Goal: Information Seeking & Learning: Understand process/instructions

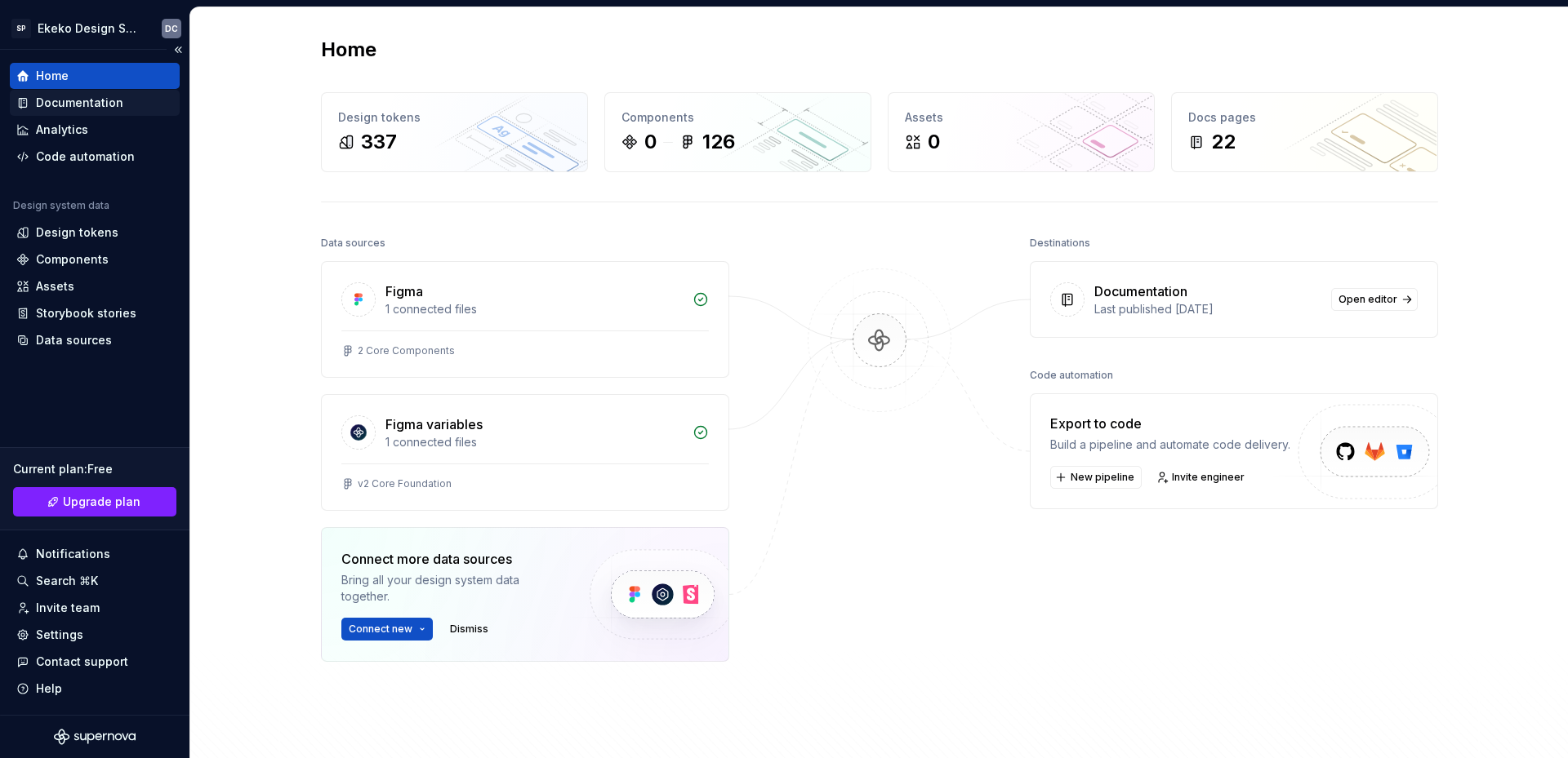
click at [100, 105] on div "Documentation" at bounding box center [80, 103] width 88 height 16
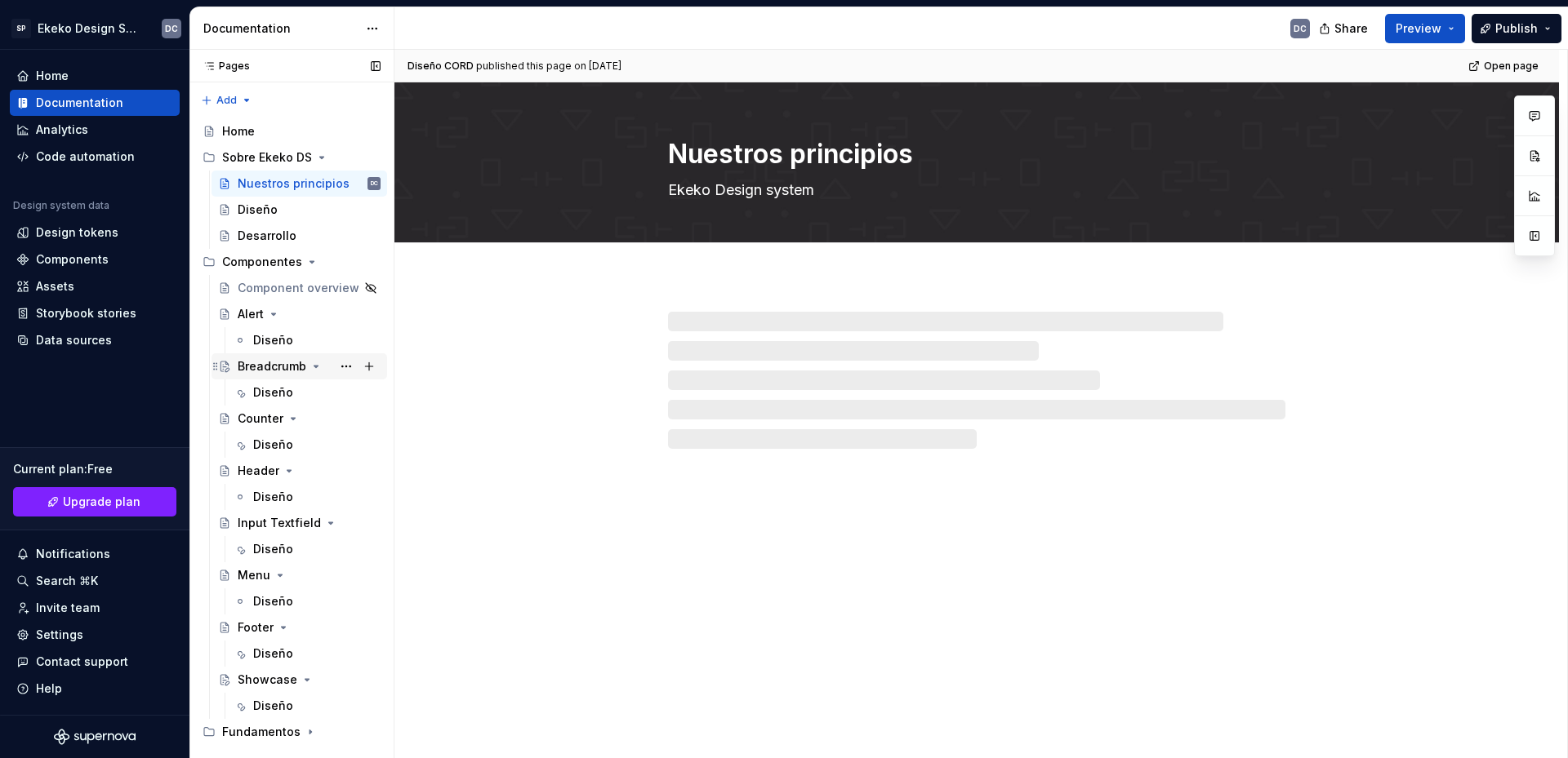
click at [261, 364] on div "Breadcrumb" at bounding box center [272, 366] width 69 height 16
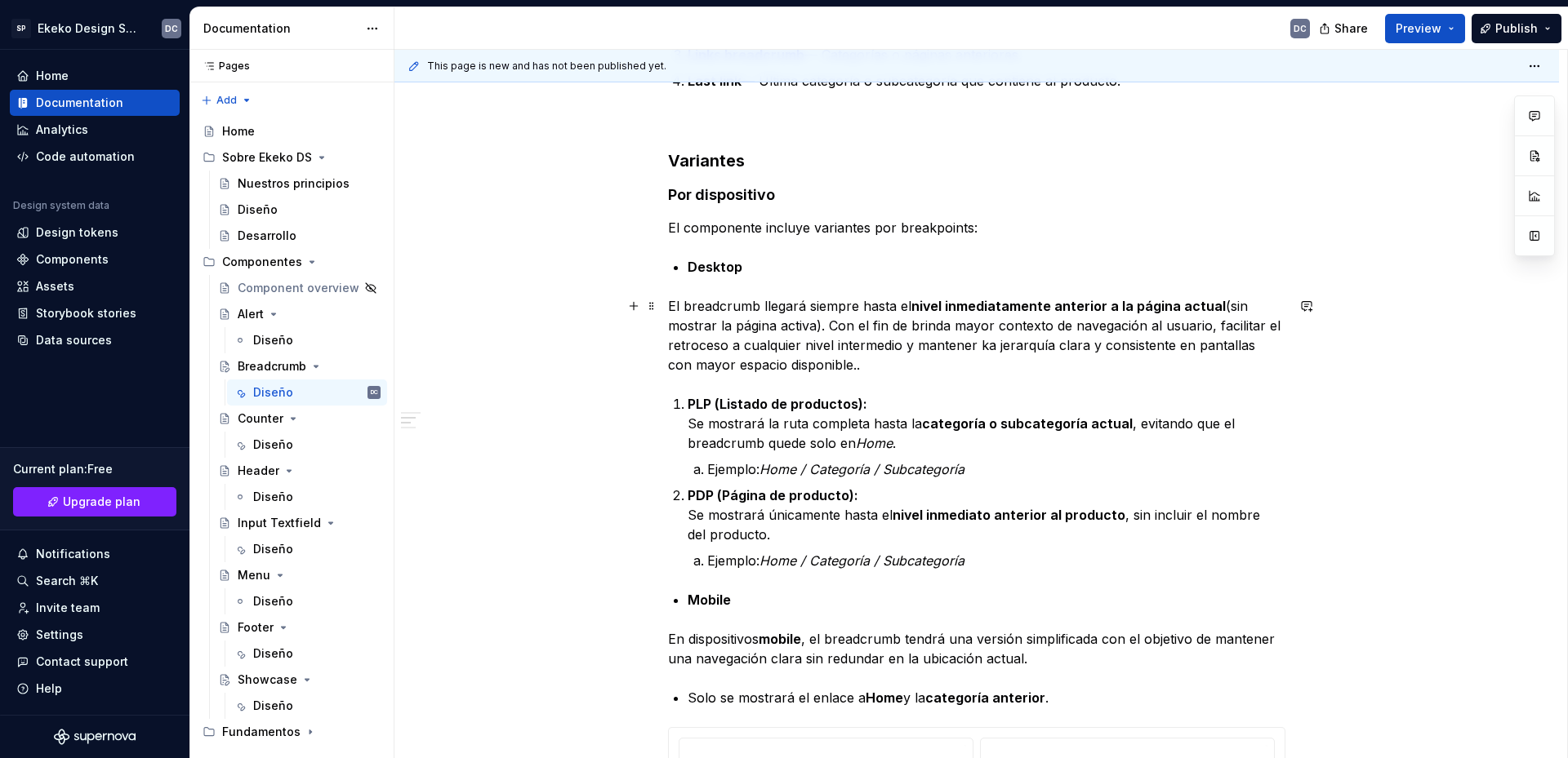
scroll to position [898, 0]
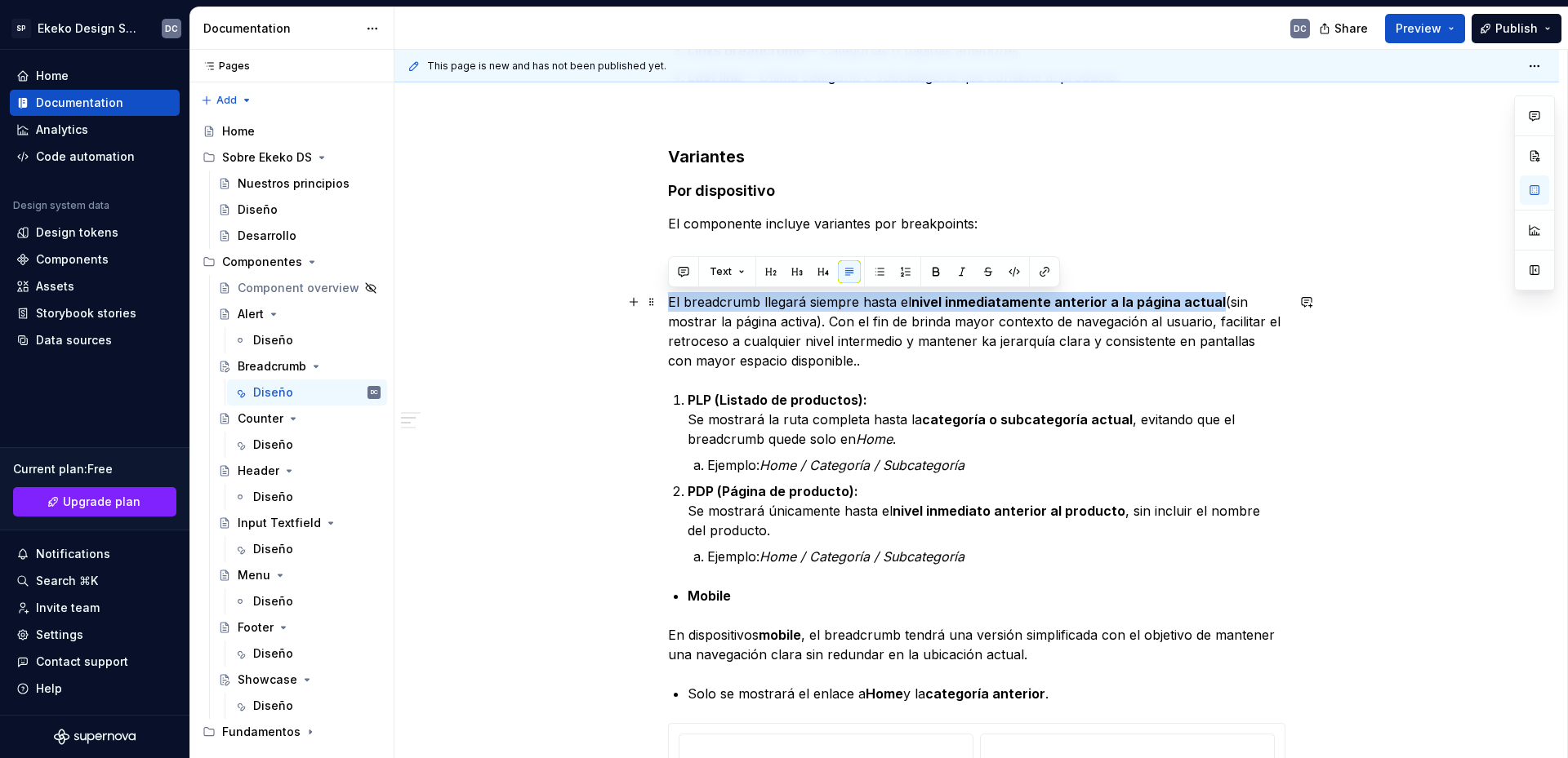
drag, startPoint x: 1212, startPoint y: 302, endPoint x: 669, endPoint y: 308, distance: 543.0
click at [669, 308] on p "El breadcrumb llegará siempre hasta el nivel inmediatamente anterior a la págin…" at bounding box center [976, 331] width 617 height 79
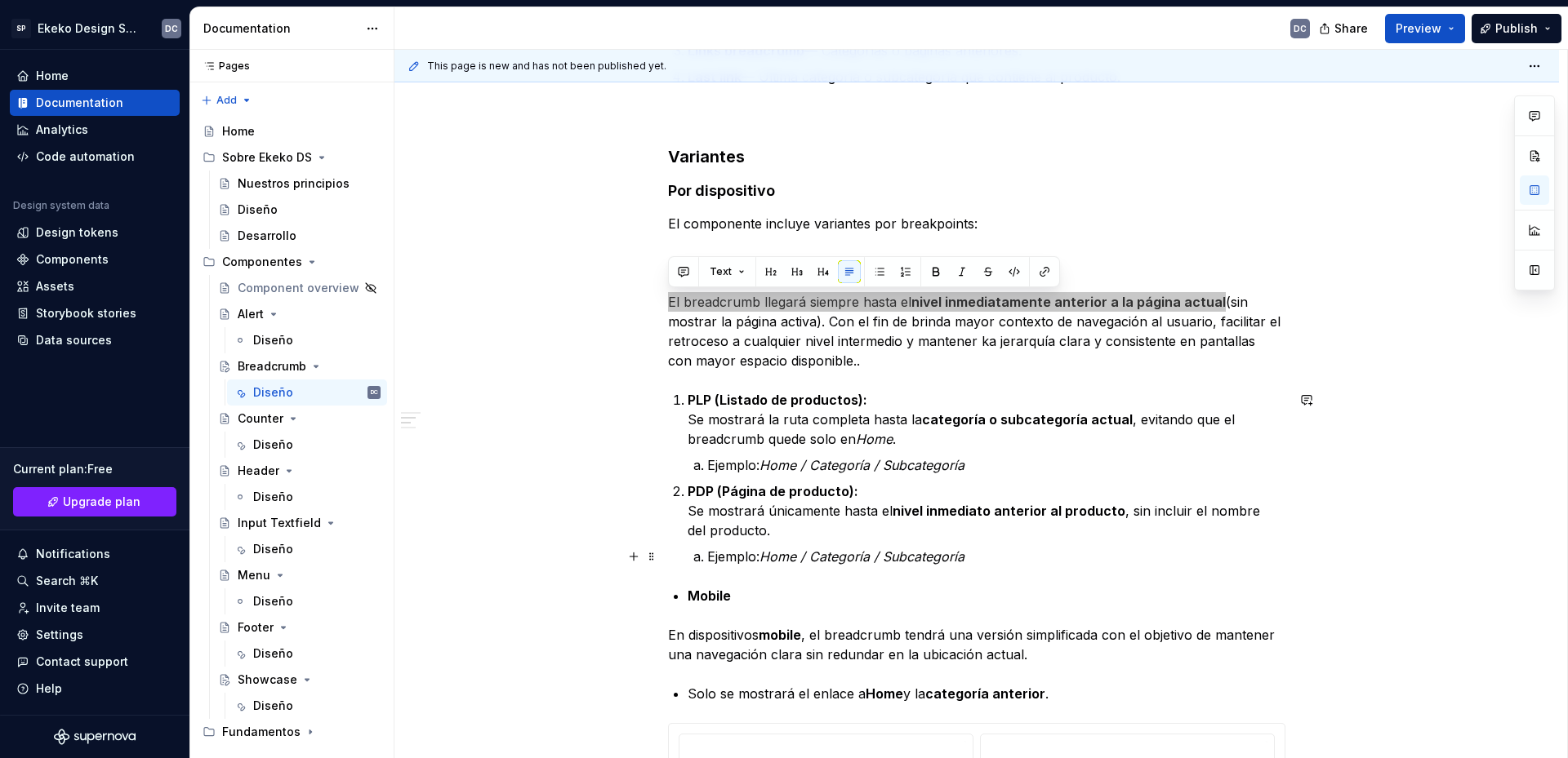
type textarea "*"
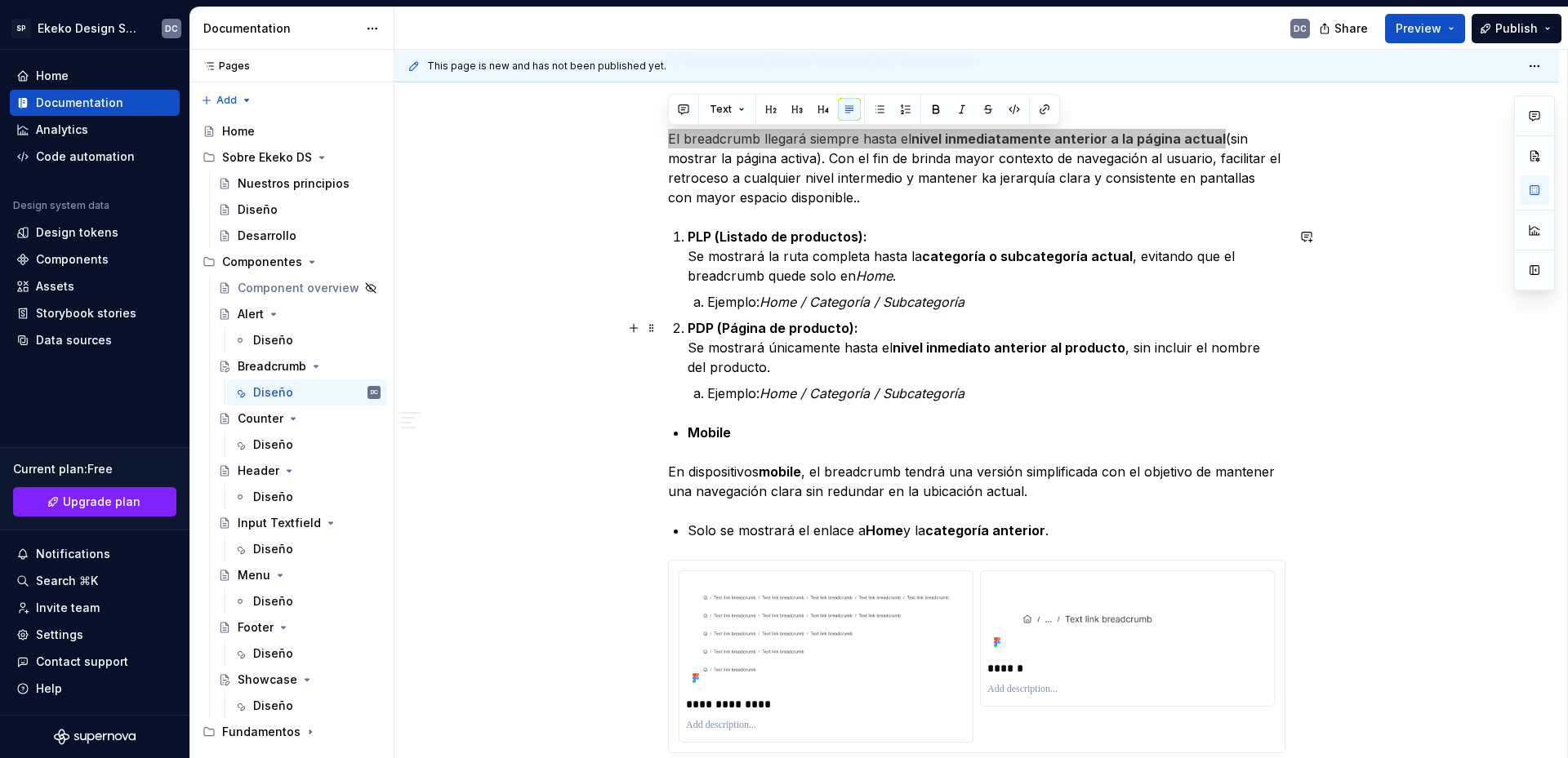
scroll to position [980, 0]
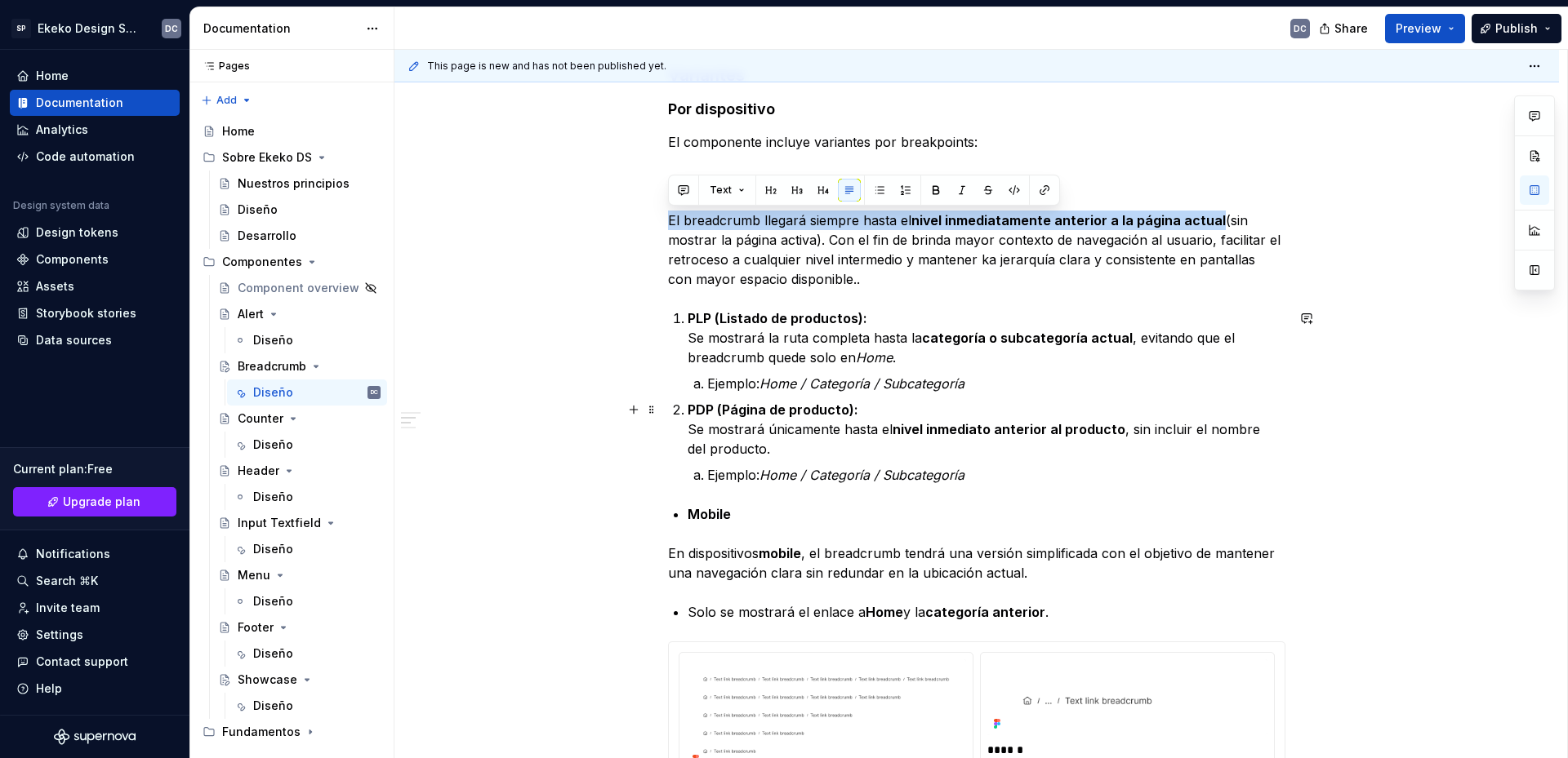
click at [1034, 417] on p "PDP (Página de producto): Se mostrará únicamente hasta el nivel inmediato anter…" at bounding box center [986, 429] width 598 height 59
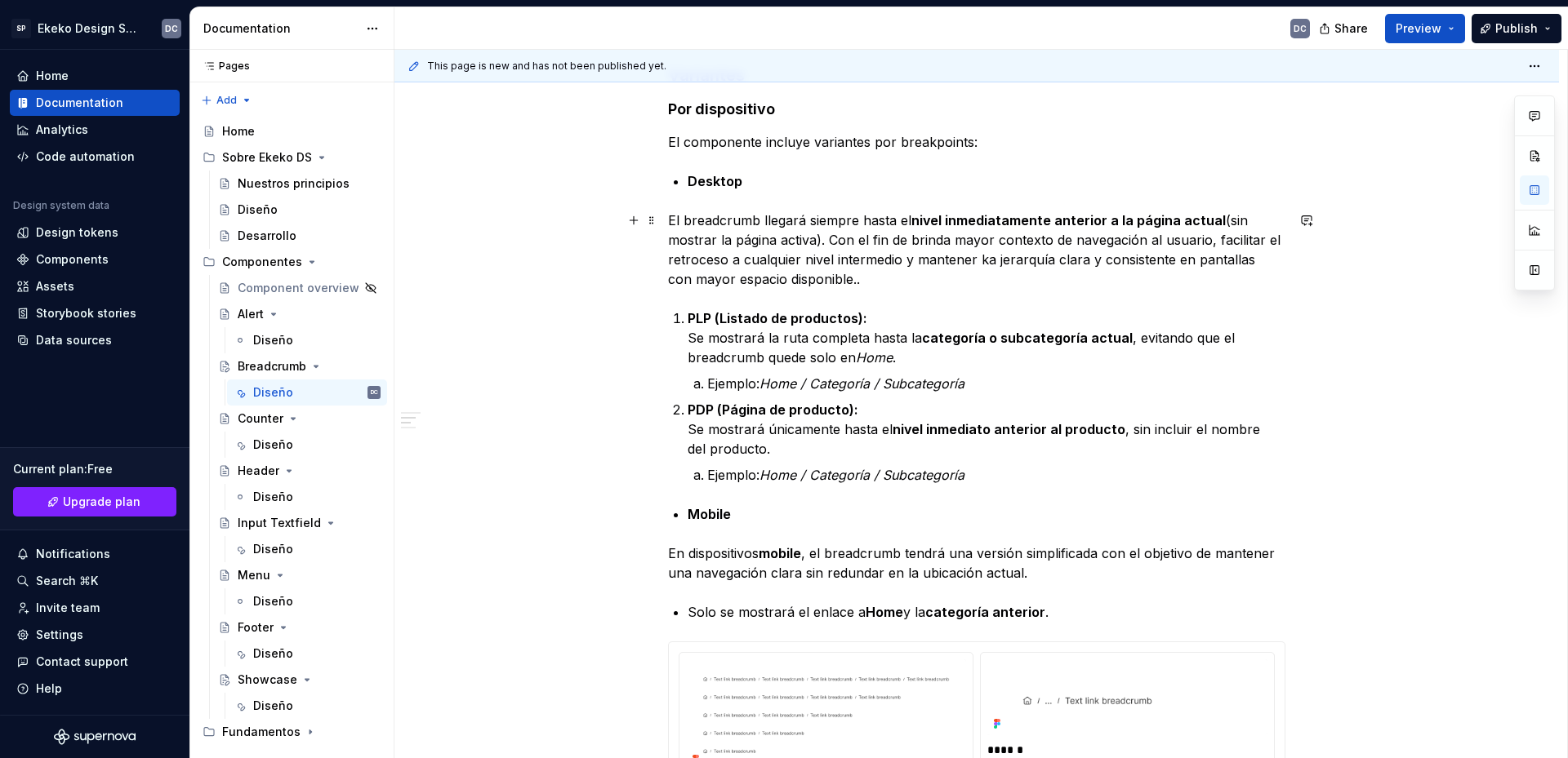
click at [983, 263] on p "El breadcrumb llegará siempre hasta el nivel inmediatamente anterior a la págin…" at bounding box center [976, 250] width 617 height 79
click at [999, 382] on p "Ejemplo: Home / Categoría / Subcategoría" at bounding box center [996, 384] width 578 height 20
click at [1453, 21] on button "Preview" at bounding box center [1425, 28] width 80 height 29
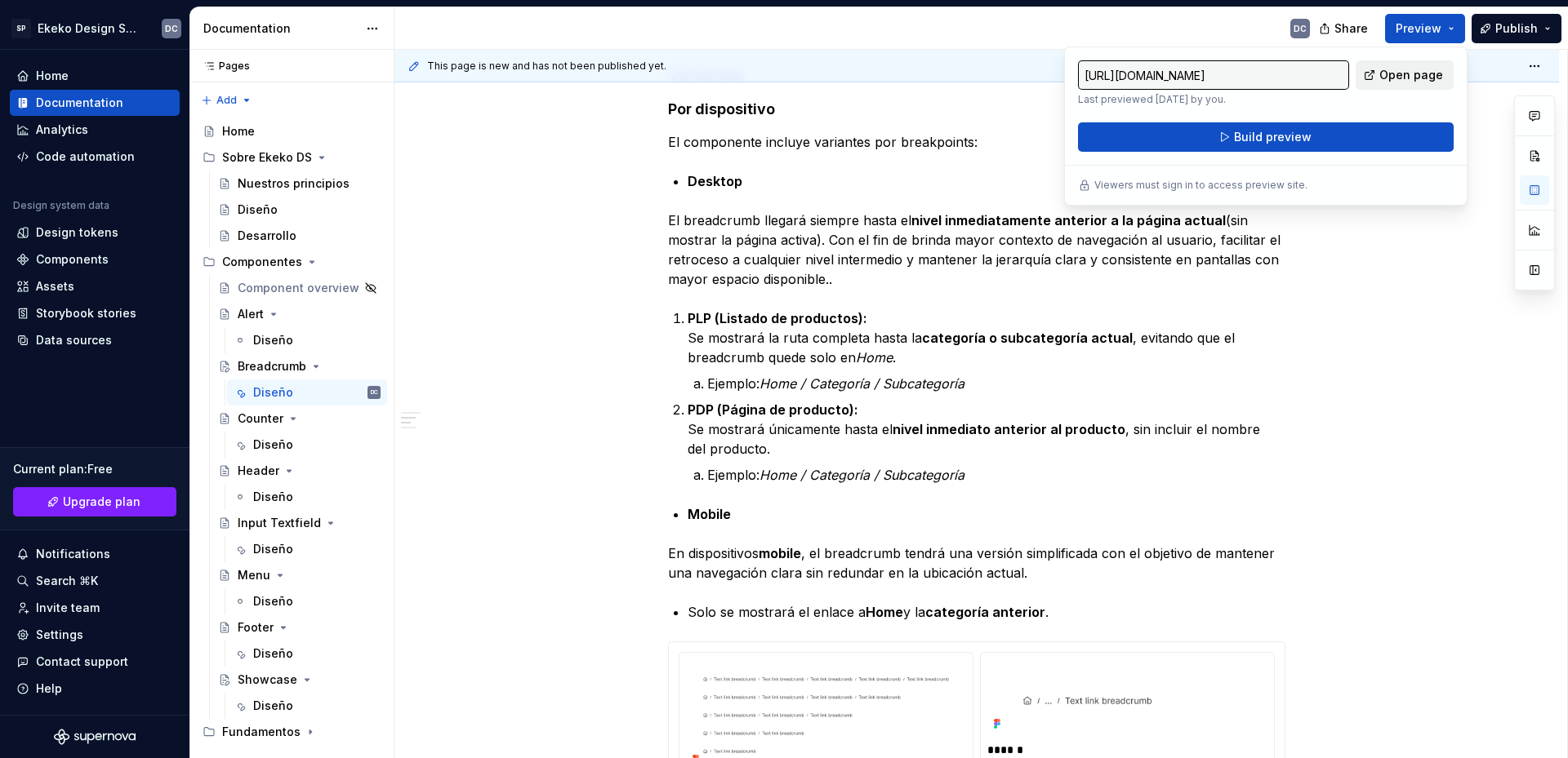
click at [1412, 73] on span "Open page" at bounding box center [1411, 75] width 63 height 16
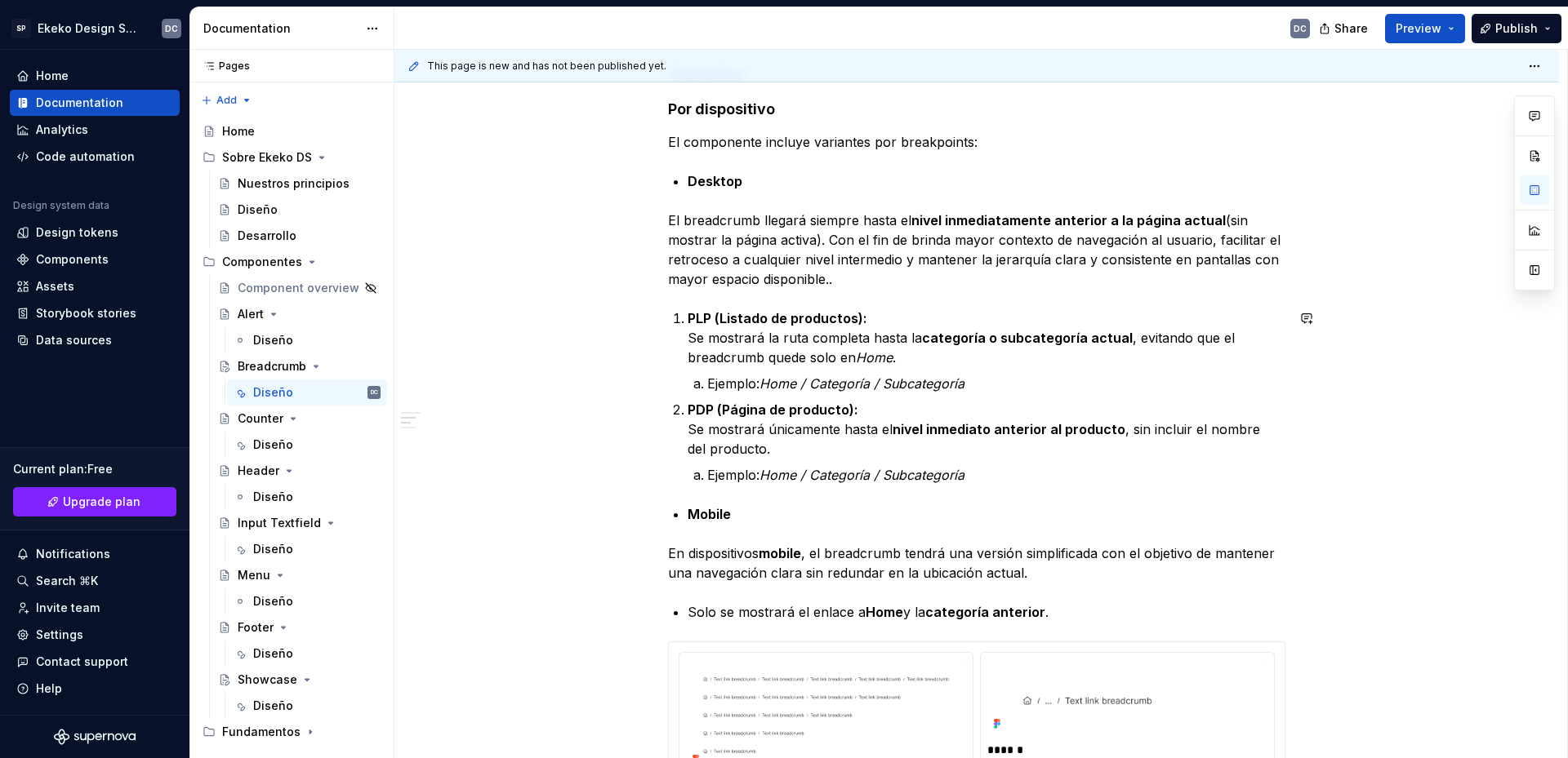
type textarea "*"
